Goal: Find specific page/section: Find specific page/section

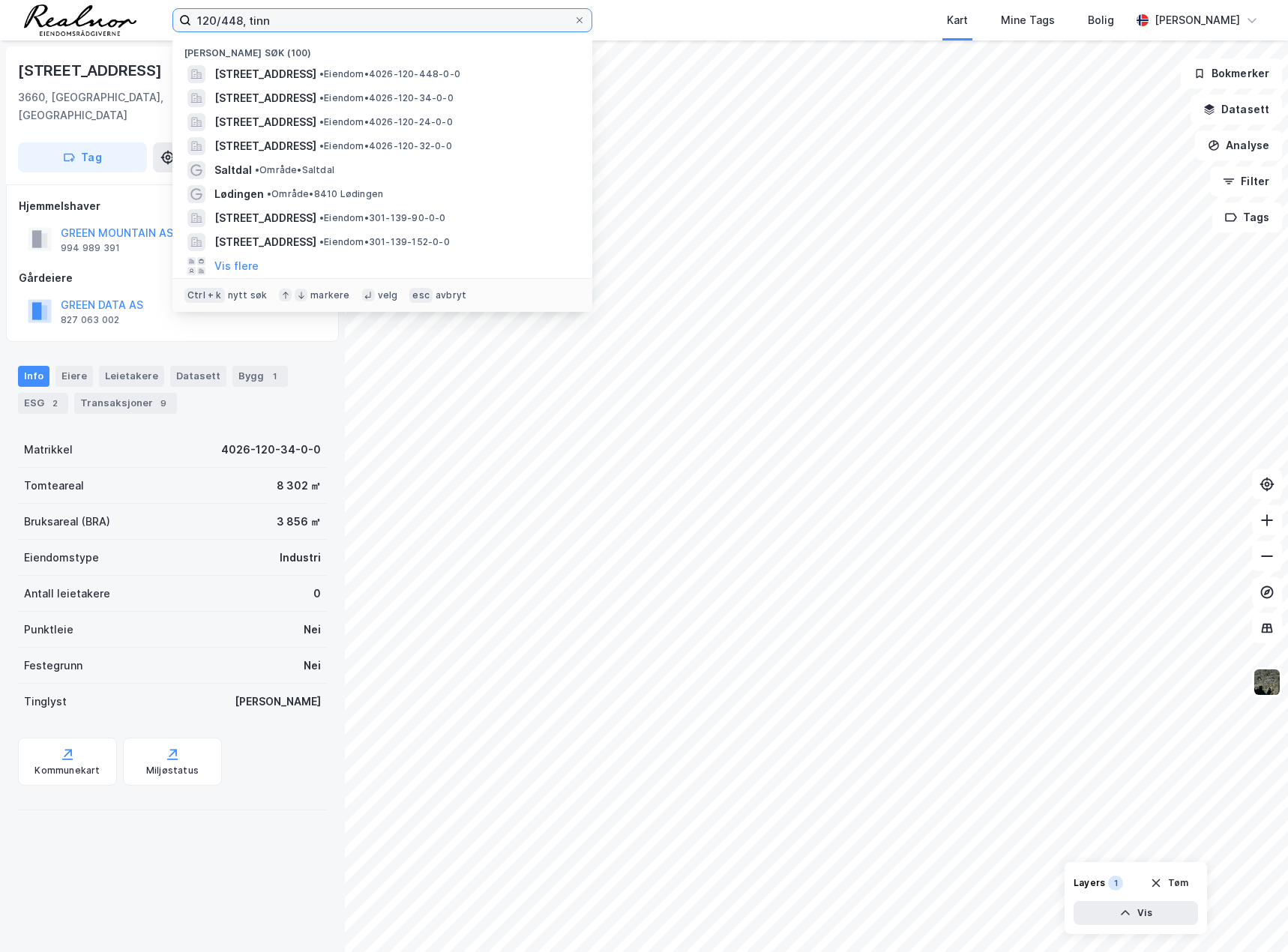
drag, startPoint x: 306, startPoint y: 16, endPoint x: 150, endPoint y: 19, distance: 156.0
click at [150, 19] on div "120/448, tinn Nylige søk (100) [STREET_ADDRESS] • Eiendom • 4026-120-448-0-0 [S…" at bounding box center [644, 20] width 1288 height 41
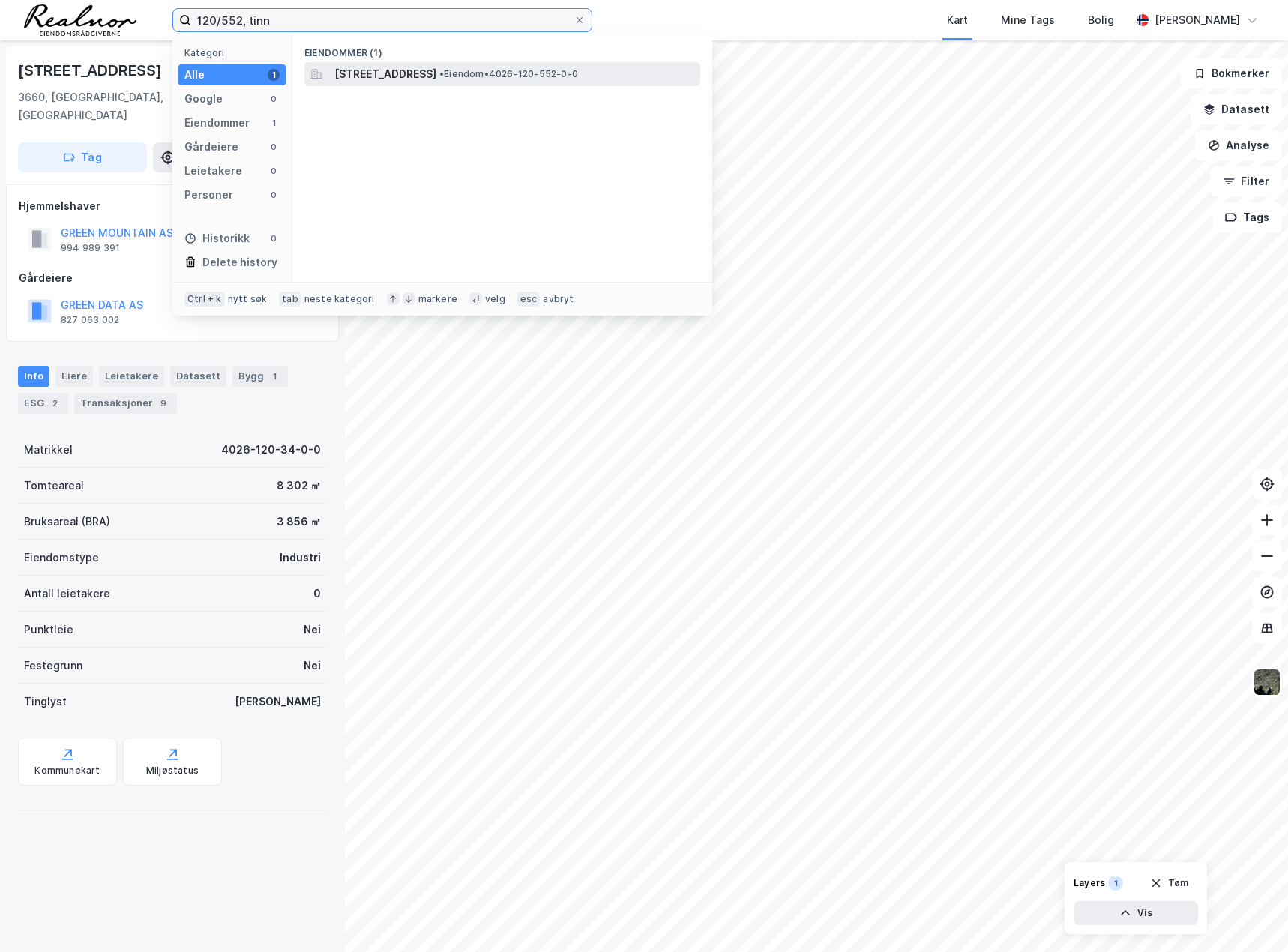
type input "120/552, tinn"
click at [408, 75] on span "[STREET_ADDRESS]" at bounding box center [386, 74] width 102 height 18
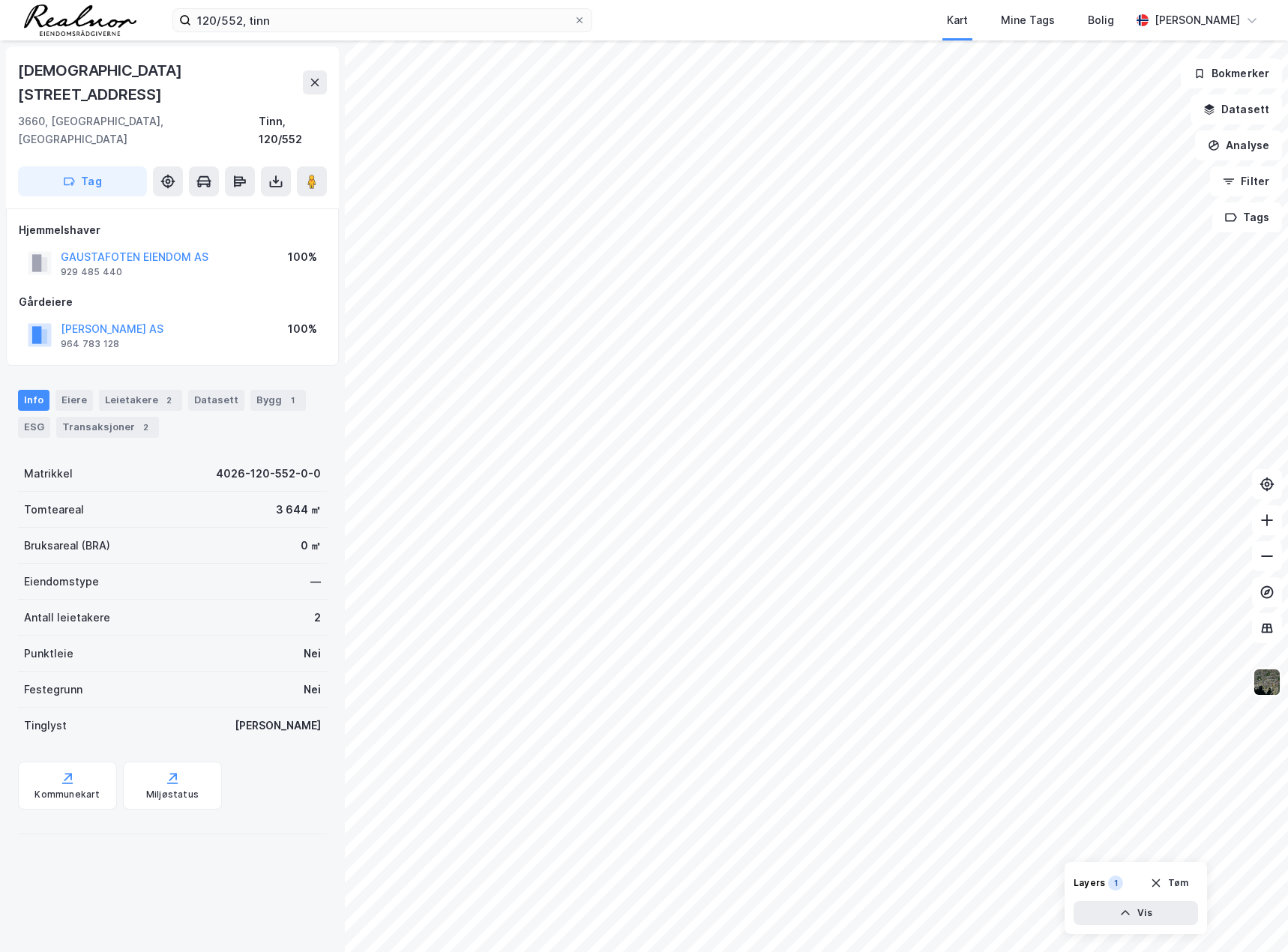
click at [1265, 690] on img at bounding box center [1267, 682] width 28 height 28
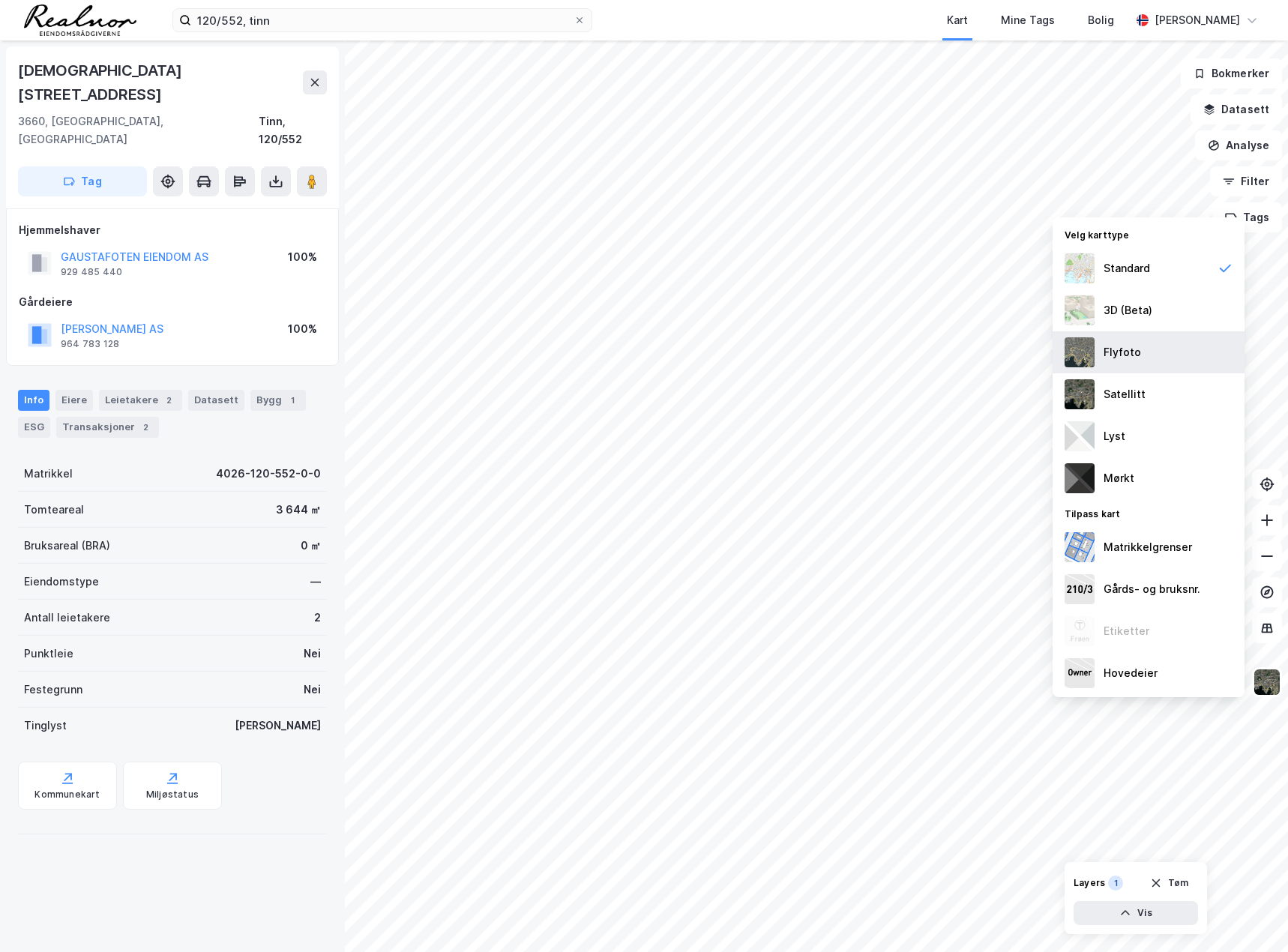
click at [1118, 346] on div "Flyfoto" at bounding box center [1122, 352] width 38 height 18
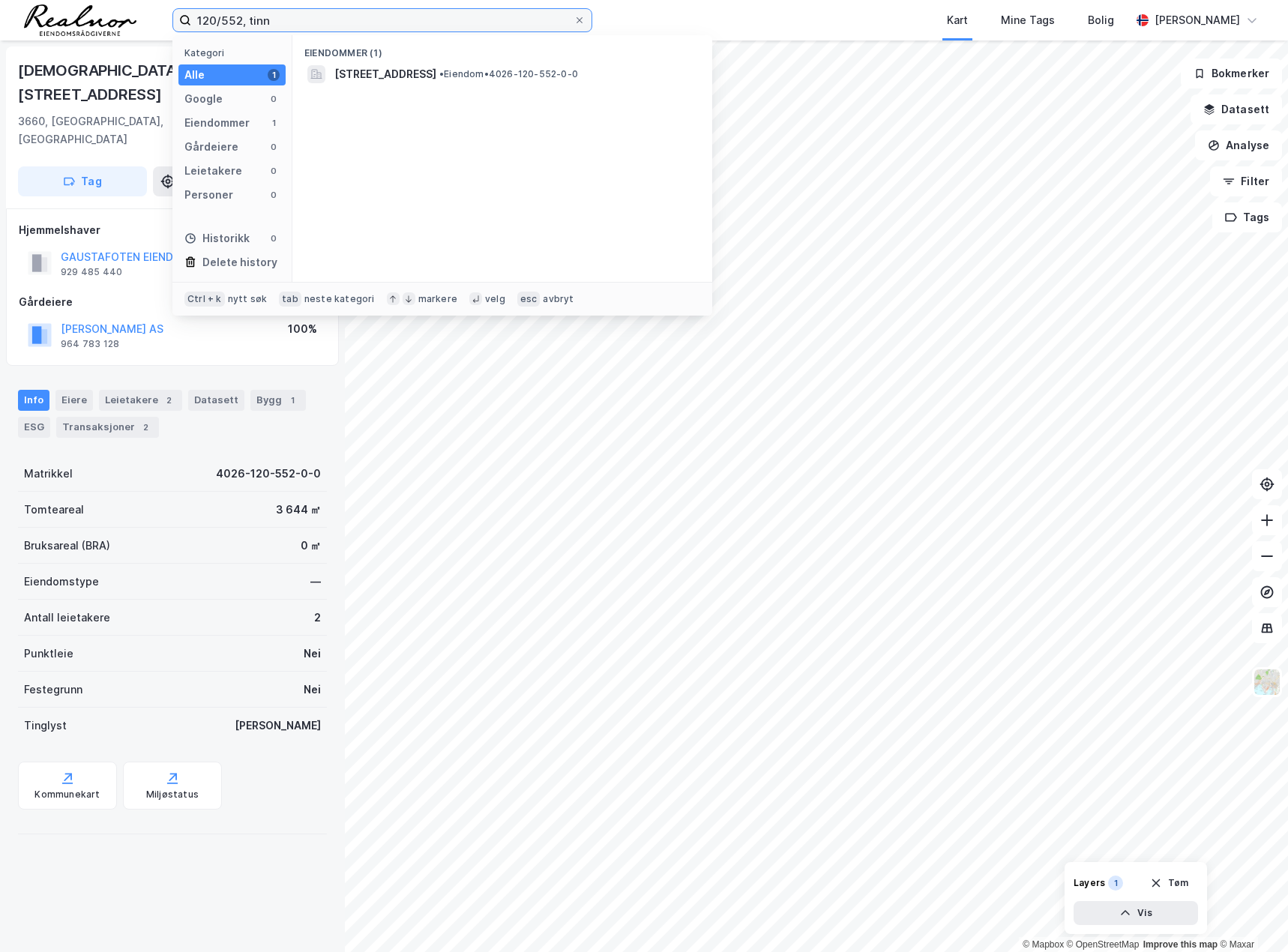
drag, startPoint x: 254, startPoint y: 27, endPoint x: 168, endPoint y: 24, distance: 86.1
click at [168, 24] on div "120/552, tinn Kategori Alle 1 Google 0 Eiendommer 1 Gårdeiere 0 Leietakere 0 Pe…" at bounding box center [644, 20] width 1288 height 41
type input "106/16, tinn"
click at [583, 75] on div "4026-106-16-0-0 • Eiendom • 4026-106-16-0-0" at bounding box center [516, 74] width 363 height 18
